Goal: Communication & Community: Answer question/provide support

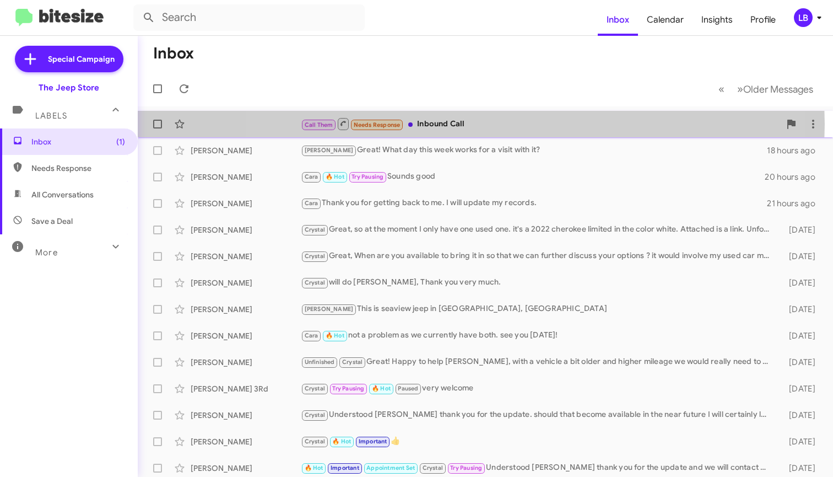
click at [465, 124] on div "Call Them Needs Response Inbound Call" at bounding box center [540, 124] width 479 height 14
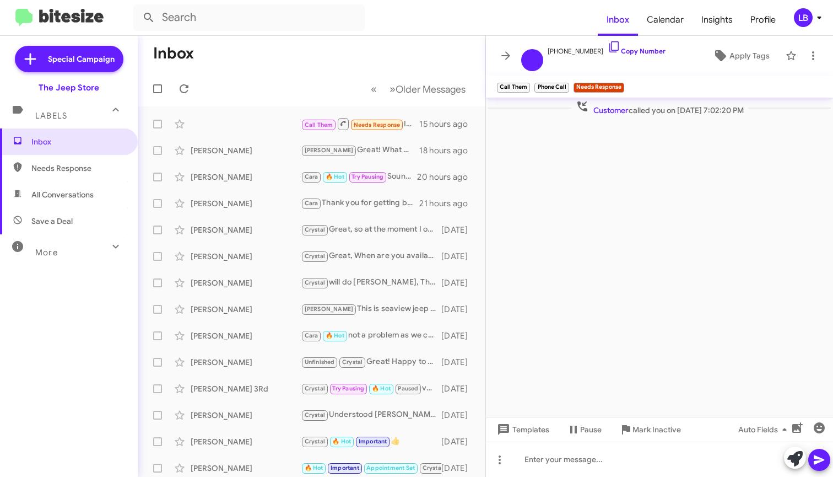
click at [414, 56] on mat-toolbar-row "Inbox" at bounding box center [312, 53] width 348 height 35
click at [342, 44] on mat-toolbar-row "Inbox" at bounding box center [312, 53] width 348 height 35
click at [391, 48] on mat-toolbar-row "Inbox" at bounding box center [312, 53] width 348 height 35
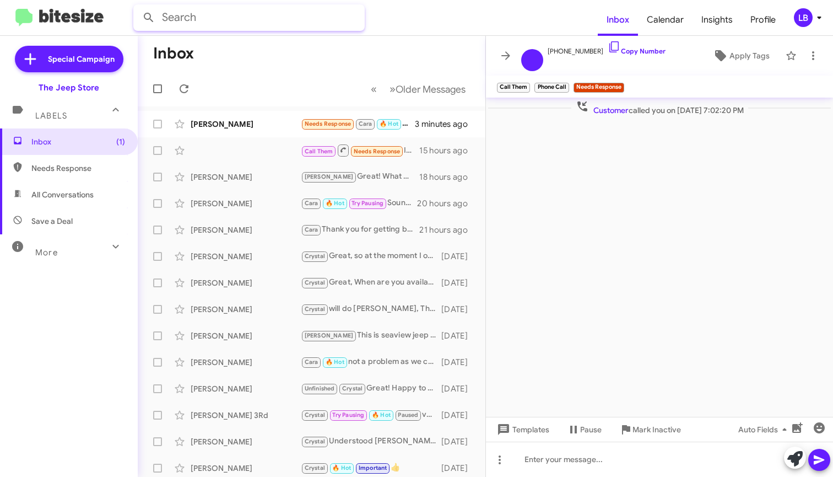
click at [228, 19] on input "text" at bounding box center [248, 17] width 231 height 26
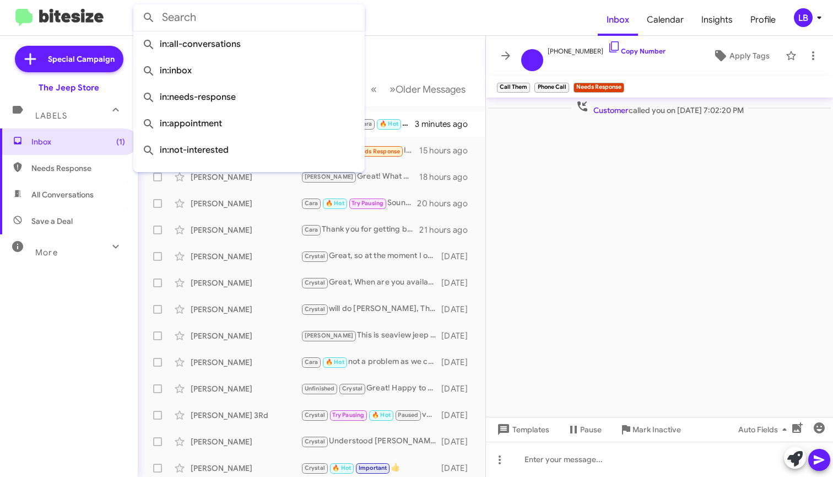
click at [408, 70] on mat-toolbar-row "Inbox" at bounding box center [312, 53] width 348 height 35
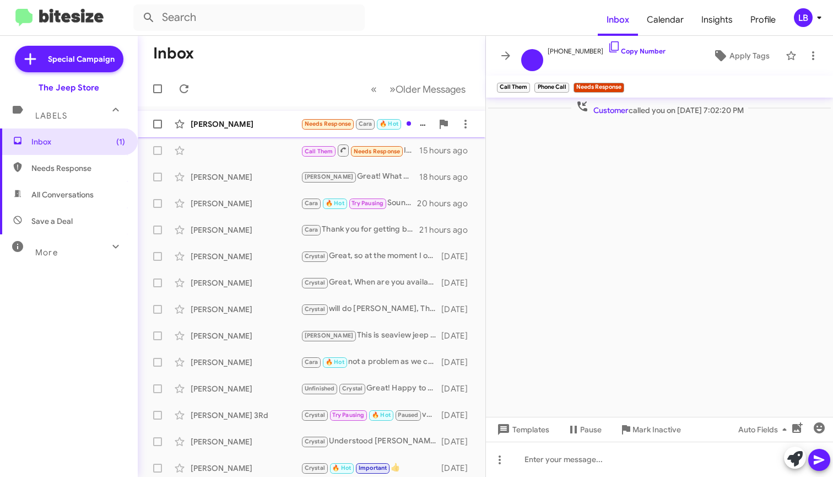
click at [296, 120] on div "[PERSON_NAME]" at bounding box center [246, 123] width 110 height 11
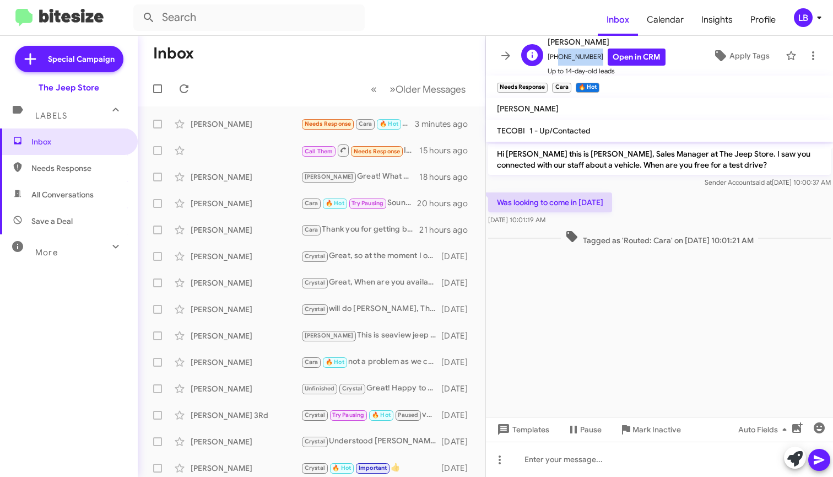
drag, startPoint x: 590, startPoint y: 57, endPoint x: 563, endPoint y: 55, distance: 27.1
click at [555, 61] on span "[PHONE_NUMBER] Open in CRM" at bounding box center [607, 56] width 118 height 17
copy span "7327661012"
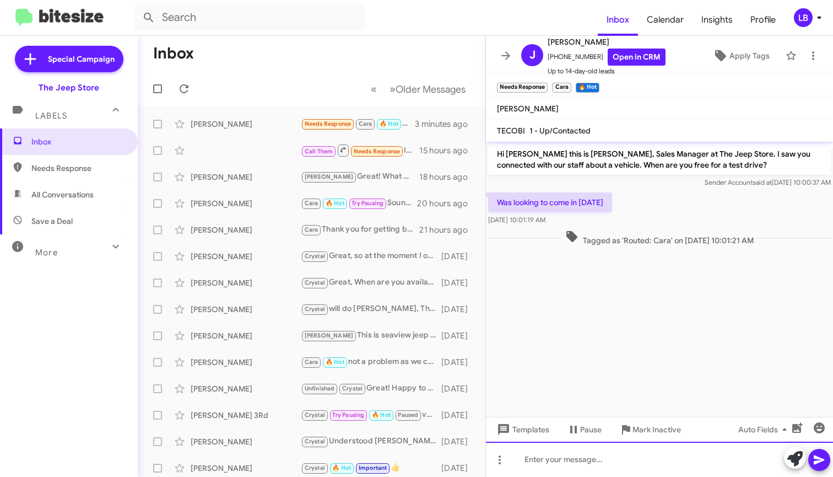
click at [577, 463] on div at bounding box center [659, 458] width 347 height 35
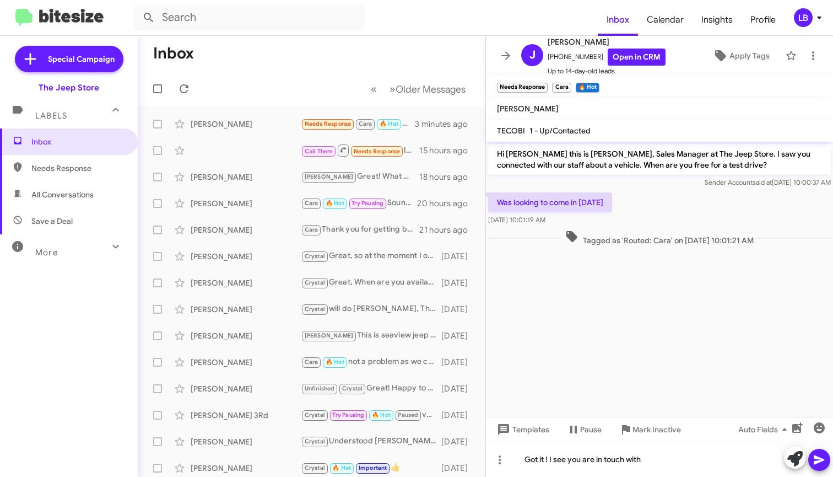
click at [705, 379] on cdk-virtual-scroll-viewport "Hi [PERSON_NAME] this is [PERSON_NAME], Sales Manager at The Jeep Store. I saw …" at bounding box center [659, 279] width 347 height 275
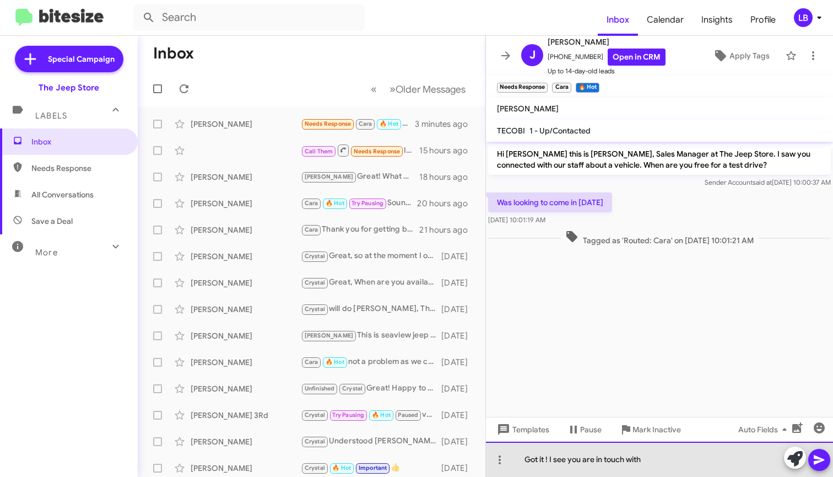
click at [668, 465] on div "Got it ! I see you are in touch with" at bounding box center [659, 458] width 347 height 35
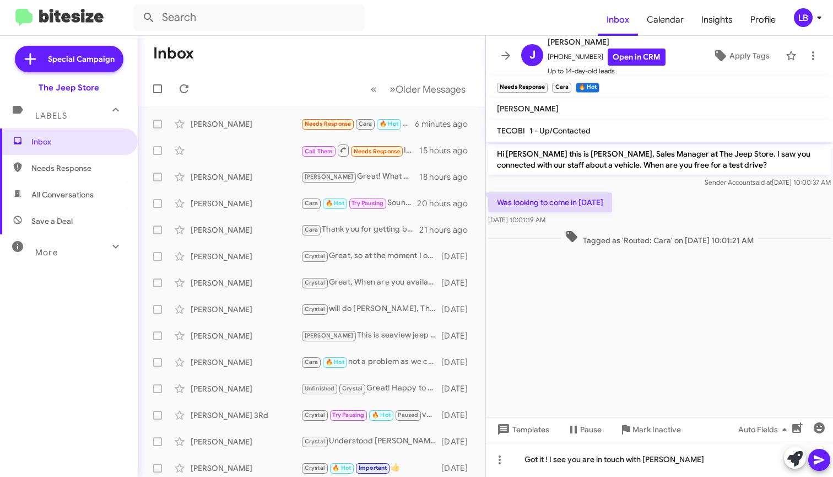
click at [610, 331] on cdk-virtual-scroll-viewport "Hi [PERSON_NAME] this is [PERSON_NAME], Sales Manager at The Jeep Store. I saw …" at bounding box center [659, 279] width 347 height 275
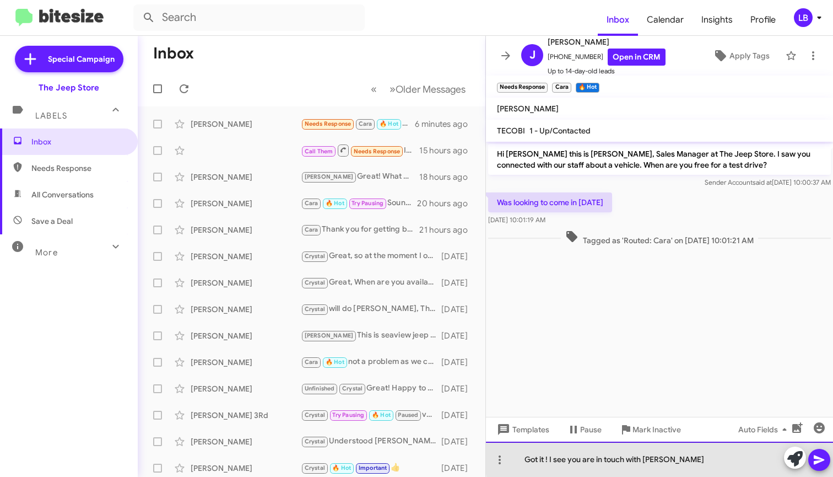
drag, startPoint x: 704, startPoint y: 459, endPoint x: 737, endPoint y: 320, distance: 142.9
click at [704, 459] on div "Got it ! I see you are in touch with [PERSON_NAME]" at bounding box center [659, 458] width 347 height 35
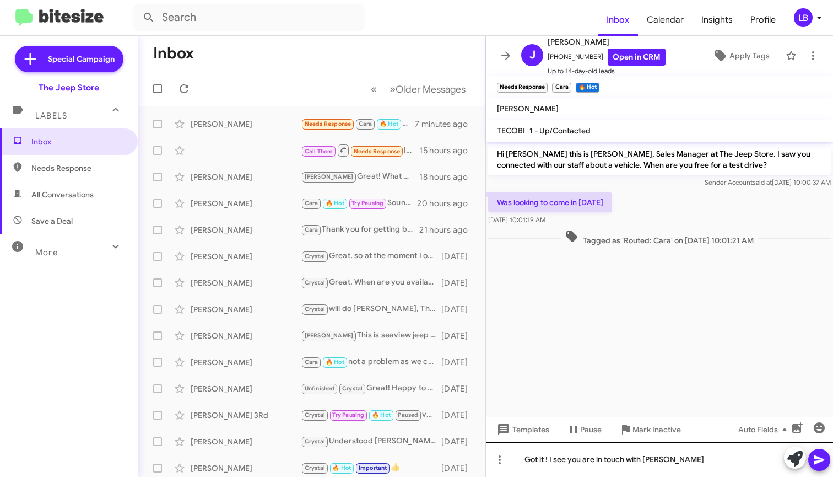
drag, startPoint x: 672, startPoint y: 344, endPoint x: 721, endPoint y: 465, distance: 130.8
click at [672, 344] on cdk-virtual-scroll-viewport "Hi [PERSON_NAME] this is [PERSON_NAME], Sales Manager at The Jeep Store. I saw …" at bounding box center [659, 279] width 347 height 275
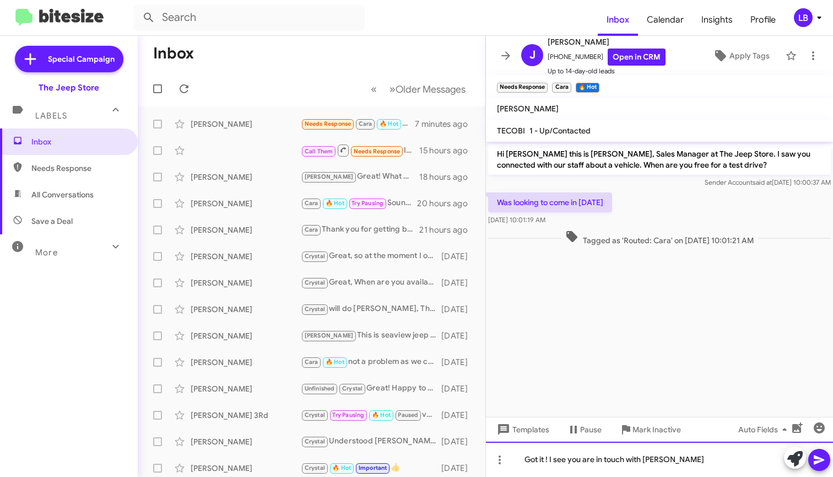
click at [722, 459] on div "Got it ! I see you are in touch with [PERSON_NAME]" at bounding box center [659, 458] width 347 height 35
click at [692, 458] on div "Got it ! I see you are in touch with [PERSON_NAME]" at bounding box center [659, 458] width 347 height 35
click at [704, 466] on div "Got it ! I see you are in touch with [PERSON_NAME]" at bounding box center [659, 458] width 347 height 35
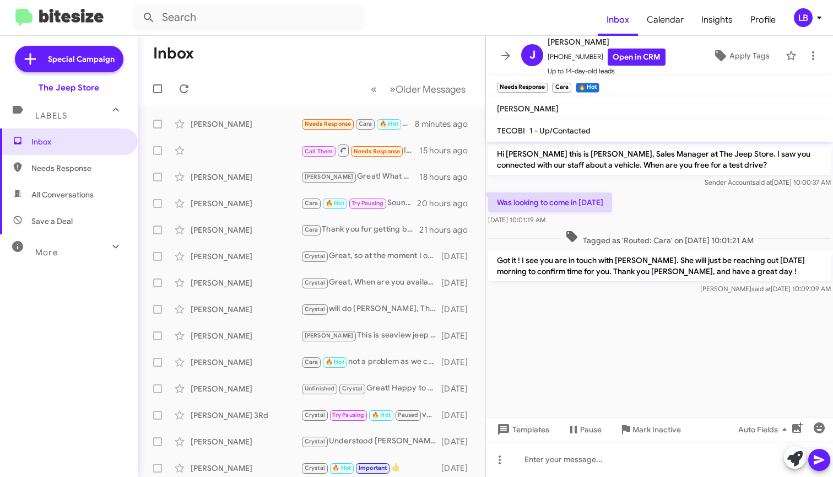
click at [676, 215] on div "Was looking to come in [DATE] [DATE] 10:01:19 AM" at bounding box center [659, 208] width 347 height 37
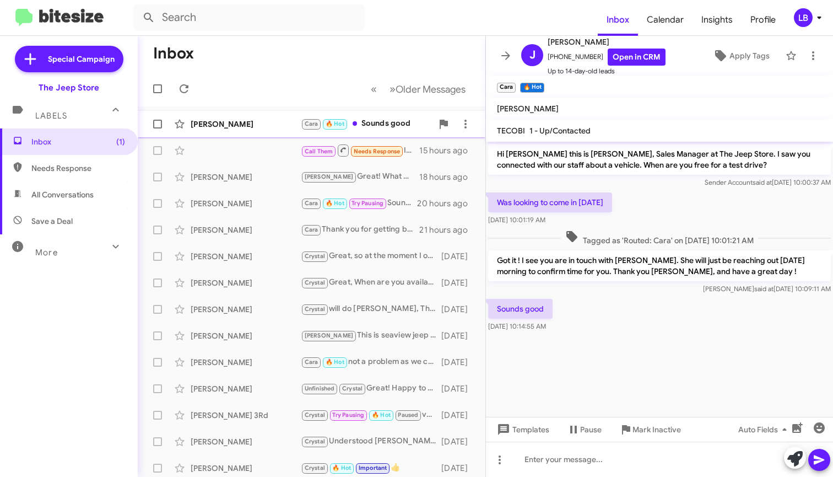
click at [261, 131] on div "[PERSON_NAME] [PERSON_NAME] 🔥 Hot Sounds good 8 minutes ago" at bounding box center [312, 124] width 330 height 22
click at [241, 120] on div "Salvo Bilvirici" at bounding box center [246, 123] width 110 height 11
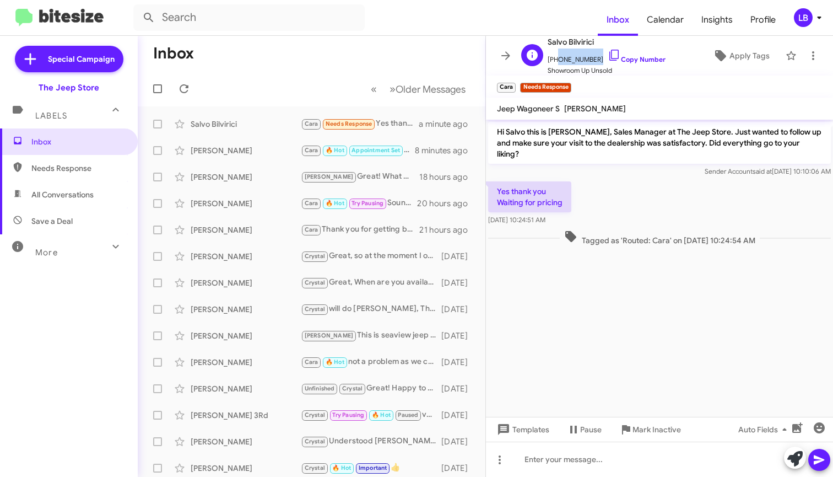
drag, startPoint x: 592, startPoint y: 60, endPoint x: 554, endPoint y: 62, distance: 38.1
click at [554, 62] on span "[PHONE_NUMBER] Copy Number" at bounding box center [607, 56] width 118 height 17
copy span "9174059971"
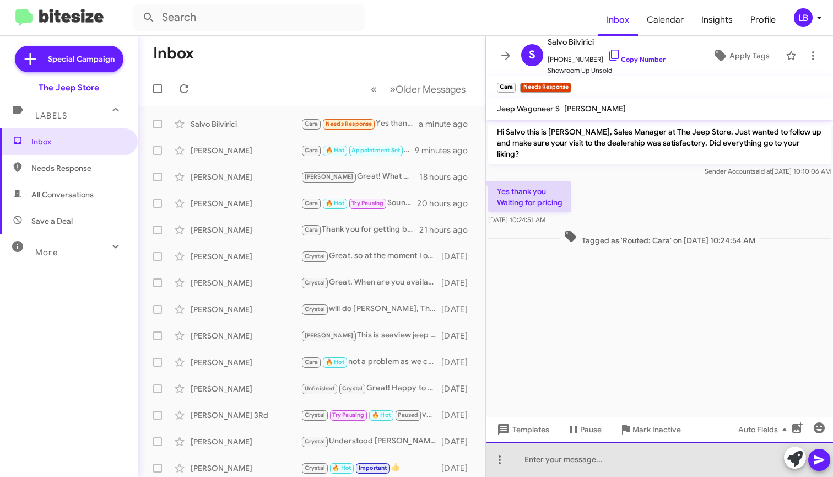
click at [579, 476] on div at bounding box center [659, 458] width 347 height 35
drag, startPoint x: 592, startPoint y: 444, endPoint x: 386, endPoint y: 401, distance: 210.5
click at [385, 401] on div "Inbox « Previous » Next Older Messages [PERSON_NAME] [PERSON_NAME] Needs Respon…" at bounding box center [485, 256] width 695 height 441
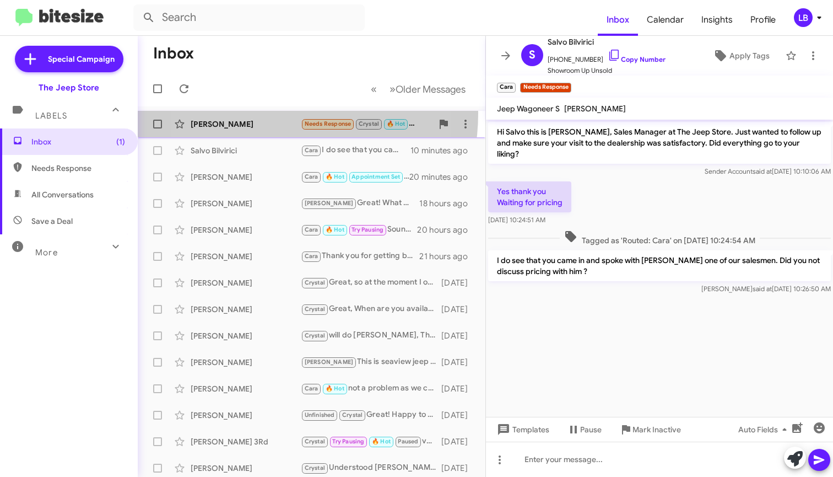
click at [255, 113] on div "[PERSON_NAME] Needs Response Crystal 🔥 Hot Hello [PERSON_NAME], yes I can come …" at bounding box center [312, 124] width 330 height 22
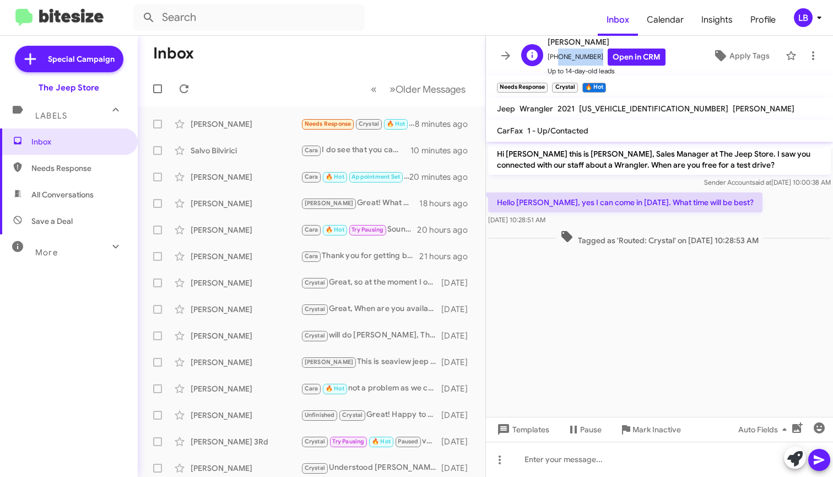
drag, startPoint x: 591, startPoint y: 57, endPoint x: 554, endPoint y: 62, distance: 36.8
click at [554, 62] on span "[PHONE_NUMBER] Open in CRM" at bounding box center [607, 56] width 118 height 17
copy span "9179927793"
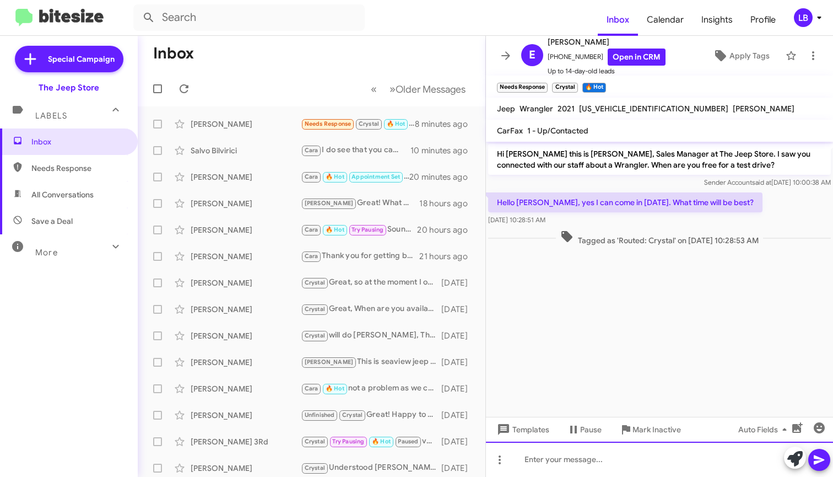
click at [625, 462] on div at bounding box center [659, 458] width 347 height 35
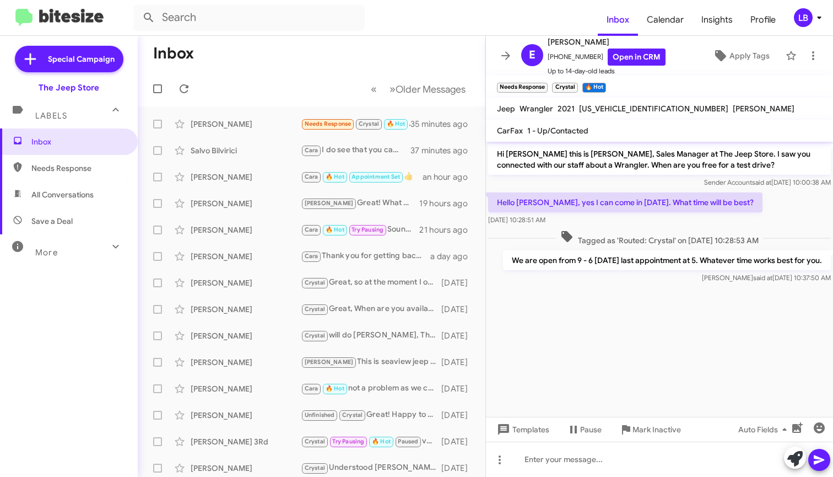
click at [344, 58] on mat-toolbar-row "Inbox" at bounding box center [312, 53] width 348 height 35
click at [195, 2] on mat-toolbar "Inbox Calendar Insights Profile LB" at bounding box center [416, 17] width 833 height 35
click at [233, 2] on mat-toolbar "Inbox Calendar Insights Profile LB" at bounding box center [416, 17] width 833 height 35
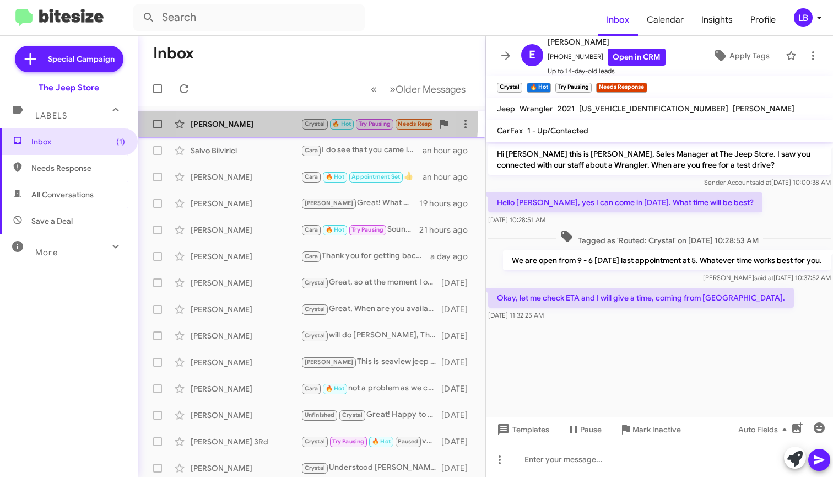
click at [257, 117] on div "[PERSON_NAME] [PERSON_NAME] 🔥 Hot Try Pausing Needs Response Okay, let me check…" at bounding box center [312, 124] width 330 height 22
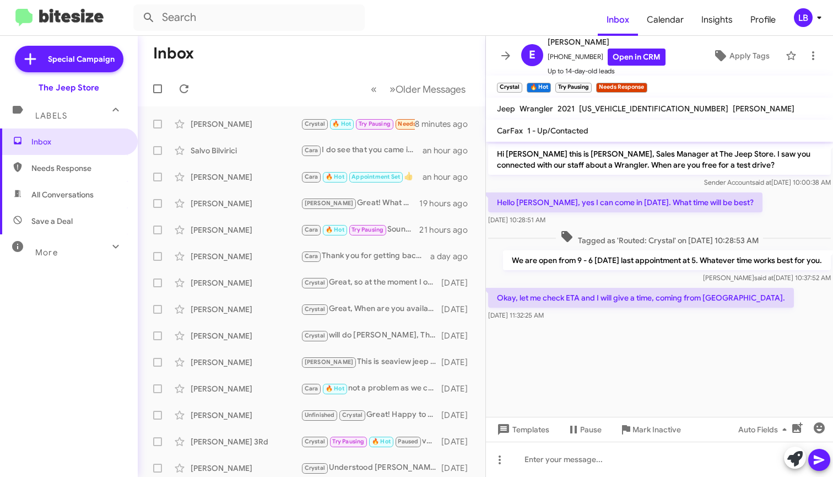
click at [768, 207] on div "Hello [PERSON_NAME], yes I can come in [DATE]. What time will be best? [DATE] 1…" at bounding box center [659, 208] width 347 height 37
click at [768, 209] on div "Hello [PERSON_NAME], yes I can come in [DATE]. What time will be best? [DATE] 1…" at bounding box center [659, 208] width 347 height 37
click at [651, 179] on div "Sender Account said at [DATE] 10:00:38 AM" at bounding box center [659, 182] width 343 height 11
click at [720, 241] on span "Tagged as 'Routed: Crystal' on [DATE] 10:28:53 AM" at bounding box center [659, 238] width 207 height 16
click at [682, 228] on div "Tagged as 'Routed: Crystal' on [DATE] 10:28:53 AM" at bounding box center [659, 238] width 347 height 20
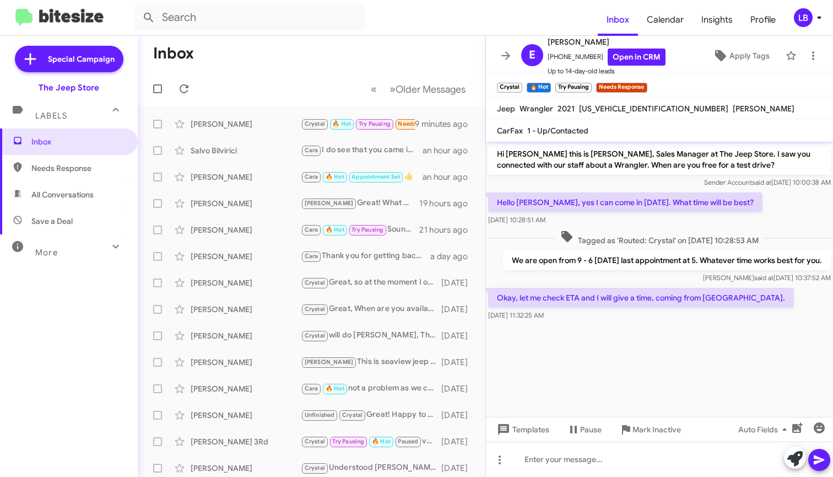
click at [645, 230] on span "Tagged as 'Routed: Crystal' on [DATE] 10:28:53 AM" at bounding box center [659, 238] width 207 height 16
click at [668, 231] on span "Tagged as 'Routed: Crystal' on [DATE] 10:28:53 AM" at bounding box center [659, 238] width 207 height 16
click at [776, 193] on div "Hello [PERSON_NAME], yes I can come in [DATE]. What time will be best? [DATE] 1…" at bounding box center [659, 208] width 347 height 37
click at [736, 163] on p "Hi [PERSON_NAME] this is [PERSON_NAME], Sales Manager at The Jeep Store. I saw …" at bounding box center [659, 159] width 343 height 31
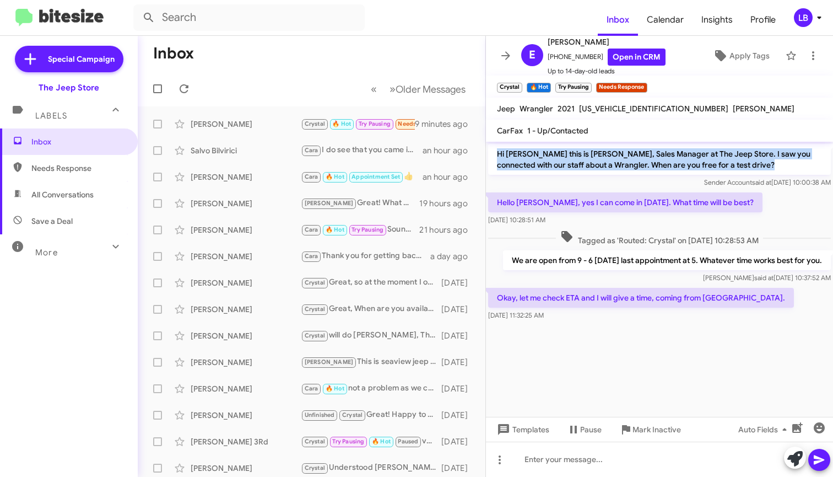
click at [736, 163] on p "Hi [PERSON_NAME] this is [PERSON_NAME], Sales Manager at The Jeep Store. I saw …" at bounding box center [659, 159] width 343 height 31
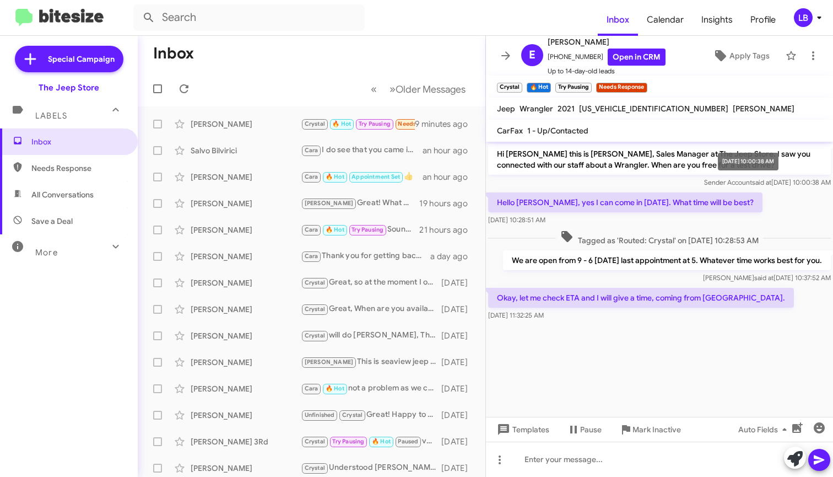
click at [758, 185] on span "Sender Account said at [DATE] 10:00:38 AM" at bounding box center [767, 182] width 127 height 8
click at [305, 75] on mat-toolbar-row "« Previous » Next Older Messages" at bounding box center [312, 88] width 348 height 35
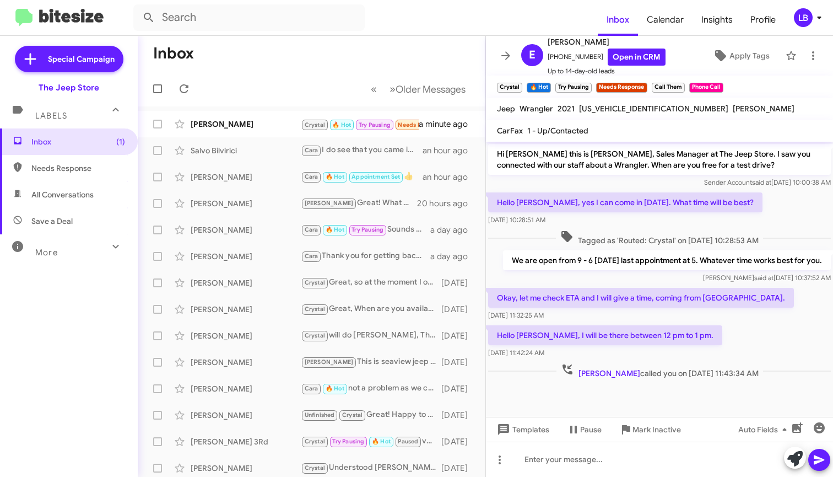
click at [776, 209] on div "Hello [PERSON_NAME], yes I can come in [DATE]. What time will be best? [DATE] 1…" at bounding box center [659, 208] width 347 height 37
click at [663, 187] on div "Hi [PERSON_NAME] this is [PERSON_NAME], Sales Manager at The Jeep Store. I saw …" at bounding box center [659, 166] width 347 height 48
click at [334, 26] on input "text" at bounding box center [248, 17] width 231 height 26
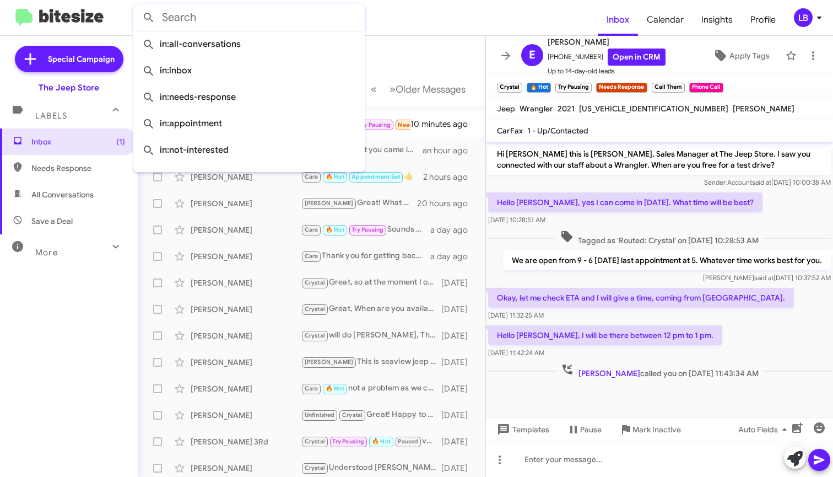
drag, startPoint x: 701, startPoint y: 224, endPoint x: 548, endPoint y: 195, distance: 155.4
click at [700, 224] on div "[DATE] 10:28:51 AM" at bounding box center [625, 219] width 274 height 11
